Goal: Task Accomplishment & Management: Manage account settings

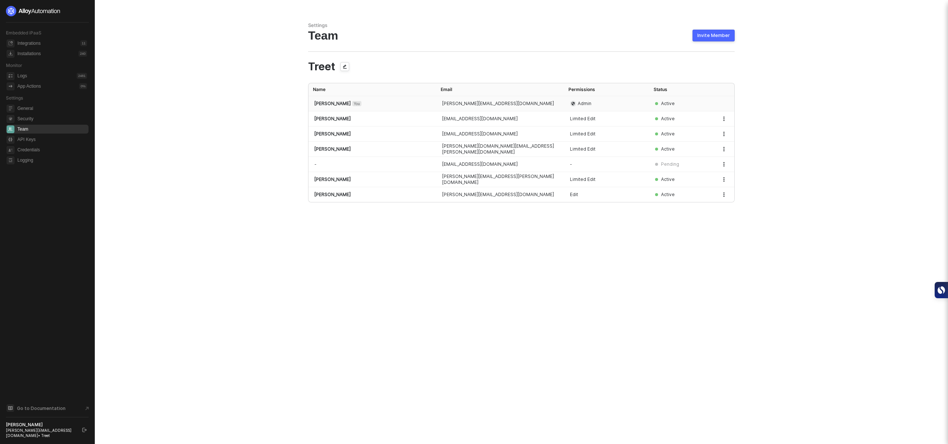
click at [585, 101] on span "Admin" at bounding box center [584, 104] width 14 height 6
click at [725, 134] on icon "button" at bounding box center [723, 134] width 4 height 4
click at [700, 162] on span "Edit Permissions" at bounding box center [697, 164] width 49 height 7
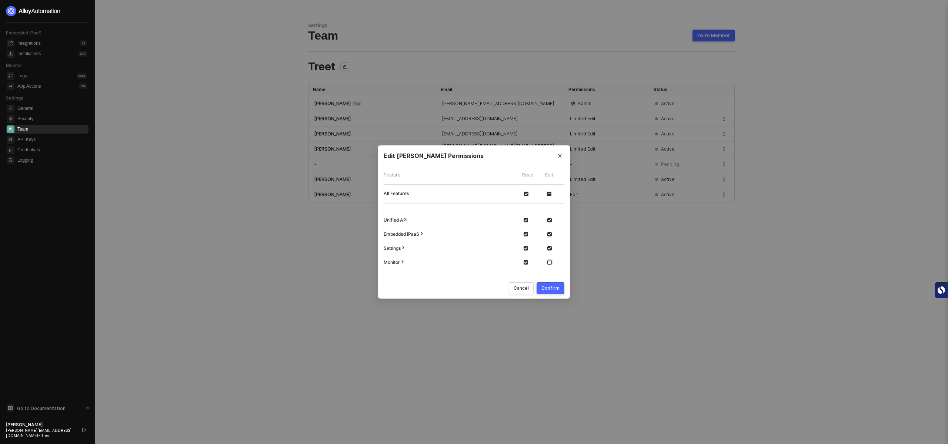
click at [549, 265] on label at bounding box center [550, 262] width 7 height 7
click at [549, 265] on input "checkbox" at bounding box center [549, 262] width 4 height 4
checkbox input "true"
click at [556, 285] on div "Confirm" at bounding box center [550, 288] width 18 height 6
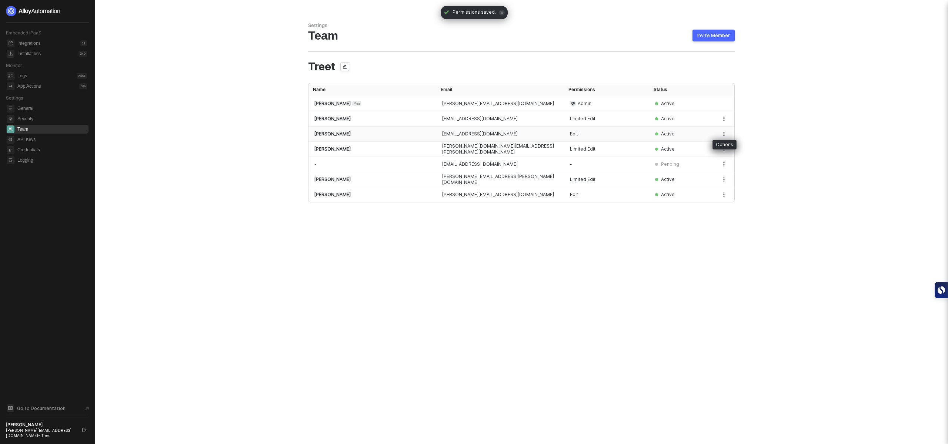
click at [723, 140] on div "Options" at bounding box center [724, 145] width 24 height 10
click at [724, 135] on icon "button" at bounding box center [723, 134] width 1 height 4
click at [706, 148] on span "Make Admin" at bounding box center [697, 150] width 49 height 7
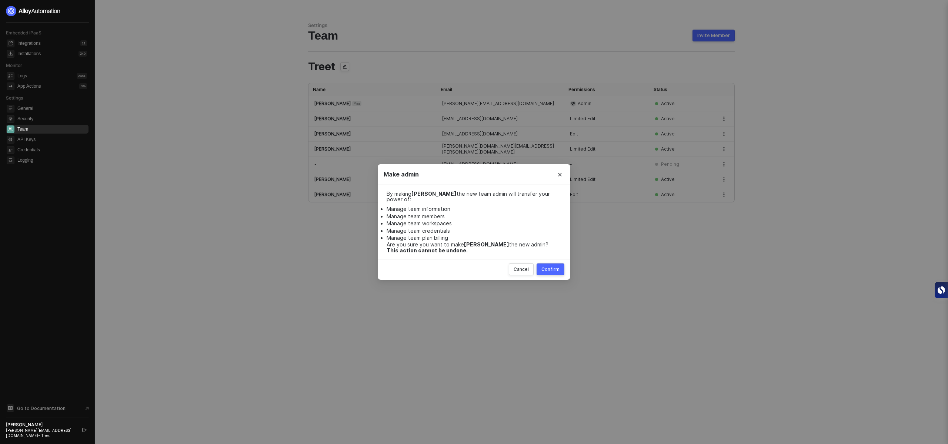
click at [555, 267] on div "Confirm" at bounding box center [550, 270] width 18 height 6
